Goal: Find specific page/section: Find specific page/section

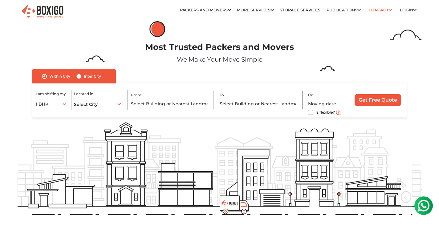
click at [45, 14] on img at bounding box center [42, 11] width 43 height 15
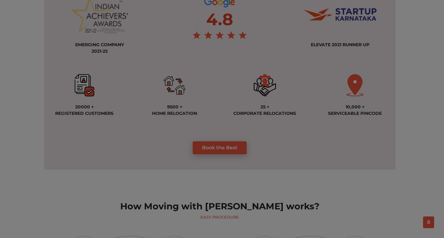
scroll to position [493, 0]
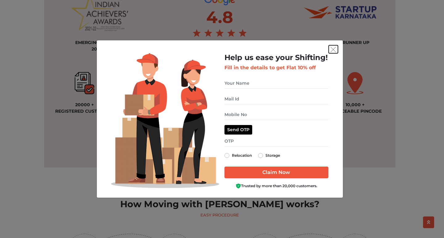
click at [333, 49] on img "get free quote dialog" at bounding box center [334, 50] width 6 height 6
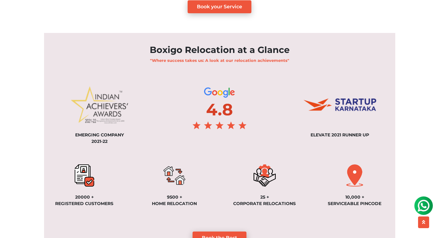
scroll to position [0, 0]
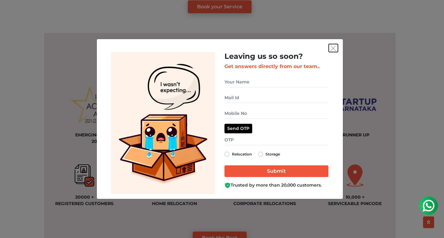
click at [336, 47] on button "get free quote dialog" at bounding box center [333, 48] width 9 height 8
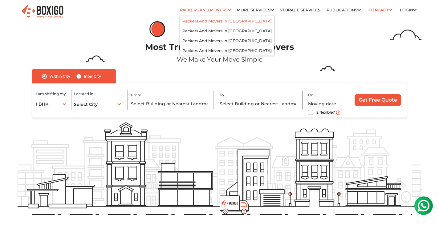
click at [224, 23] on link "Packers and Movers in [GEOGRAPHIC_DATA]" at bounding box center [227, 21] width 89 height 5
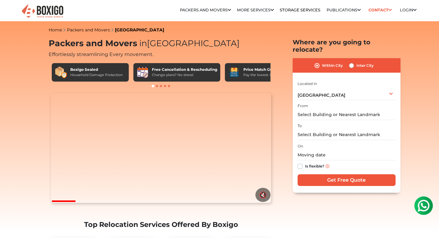
click at [357, 62] on label "Inter City" at bounding box center [365, 65] width 17 height 7
click at [351, 62] on input "Inter City" at bounding box center [351, 65] width 5 height 6
radio input "true"
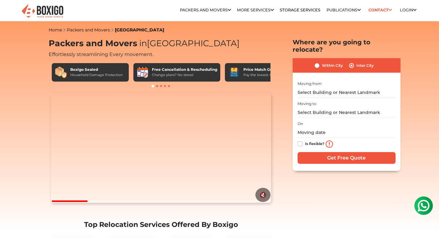
click at [322, 62] on label "Within City" at bounding box center [332, 65] width 21 height 7
click at [318, 62] on input "Within City" at bounding box center [317, 65] width 5 height 6
radio input "true"
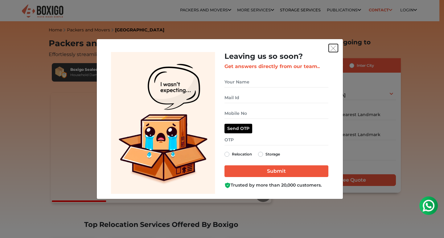
click at [331, 47] on img "get free quote dialog" at bounding box center [334, 49] width 6 height 6
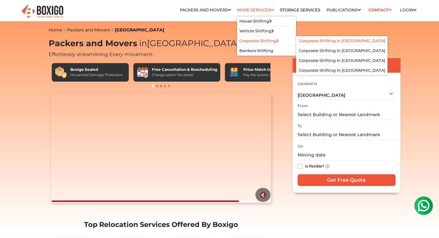
click at [335, 41] on link "Corporate Shifting in [GEOGRAPHIC_DATA]" at bounding box center [342, 41] width 86 height 5
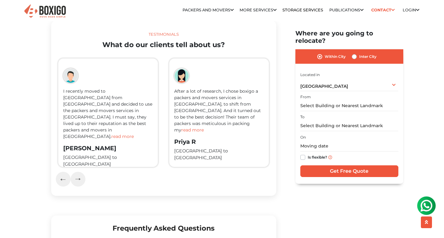
scroll to position [956, 0]
